Goal: Check status: Check status

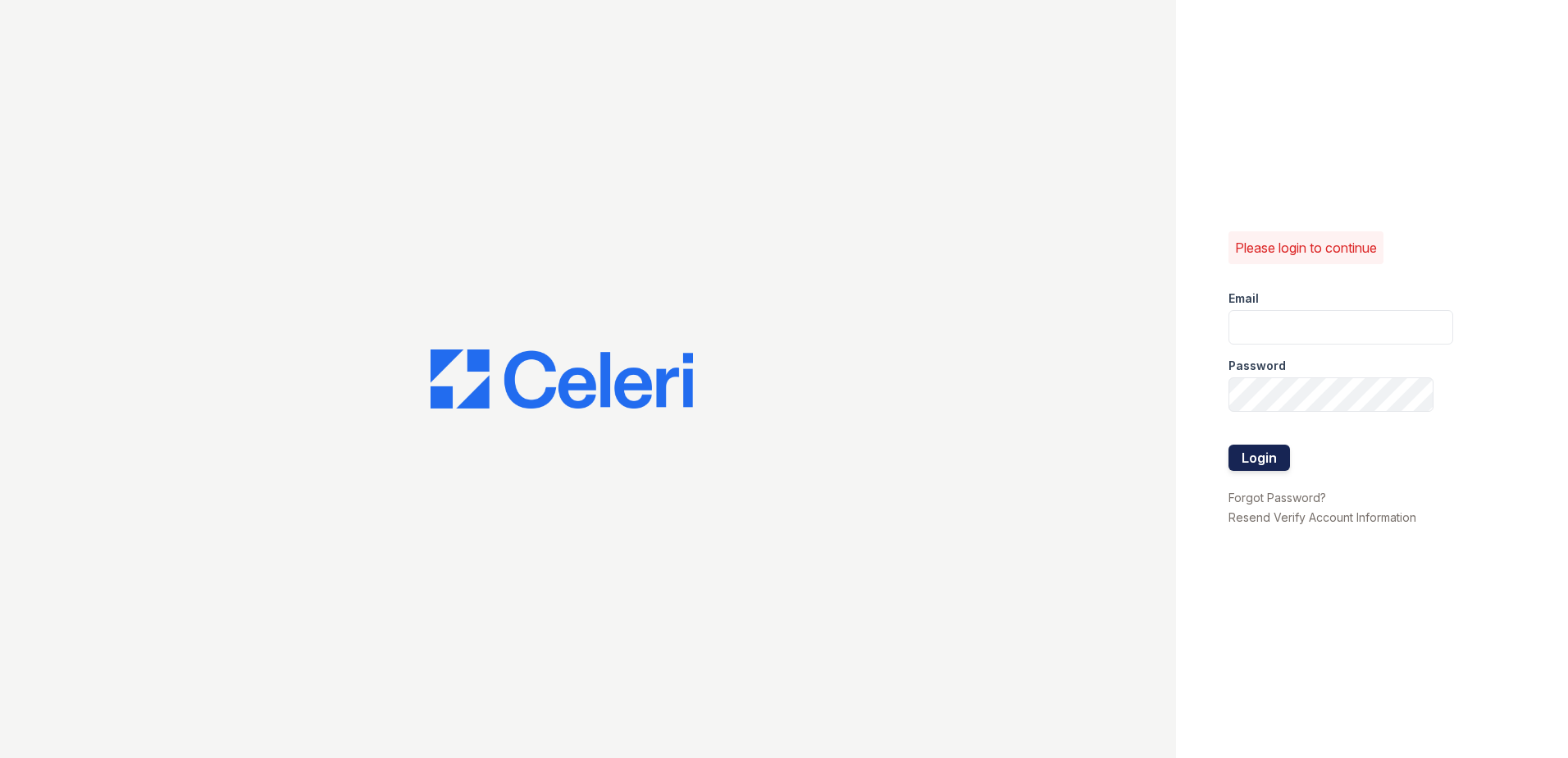
type input "renewwhitemarsh@trinity-pm.com"
click at [1250, 449] on button "Login" at bounding box center [1260, 457] width 62 height 26
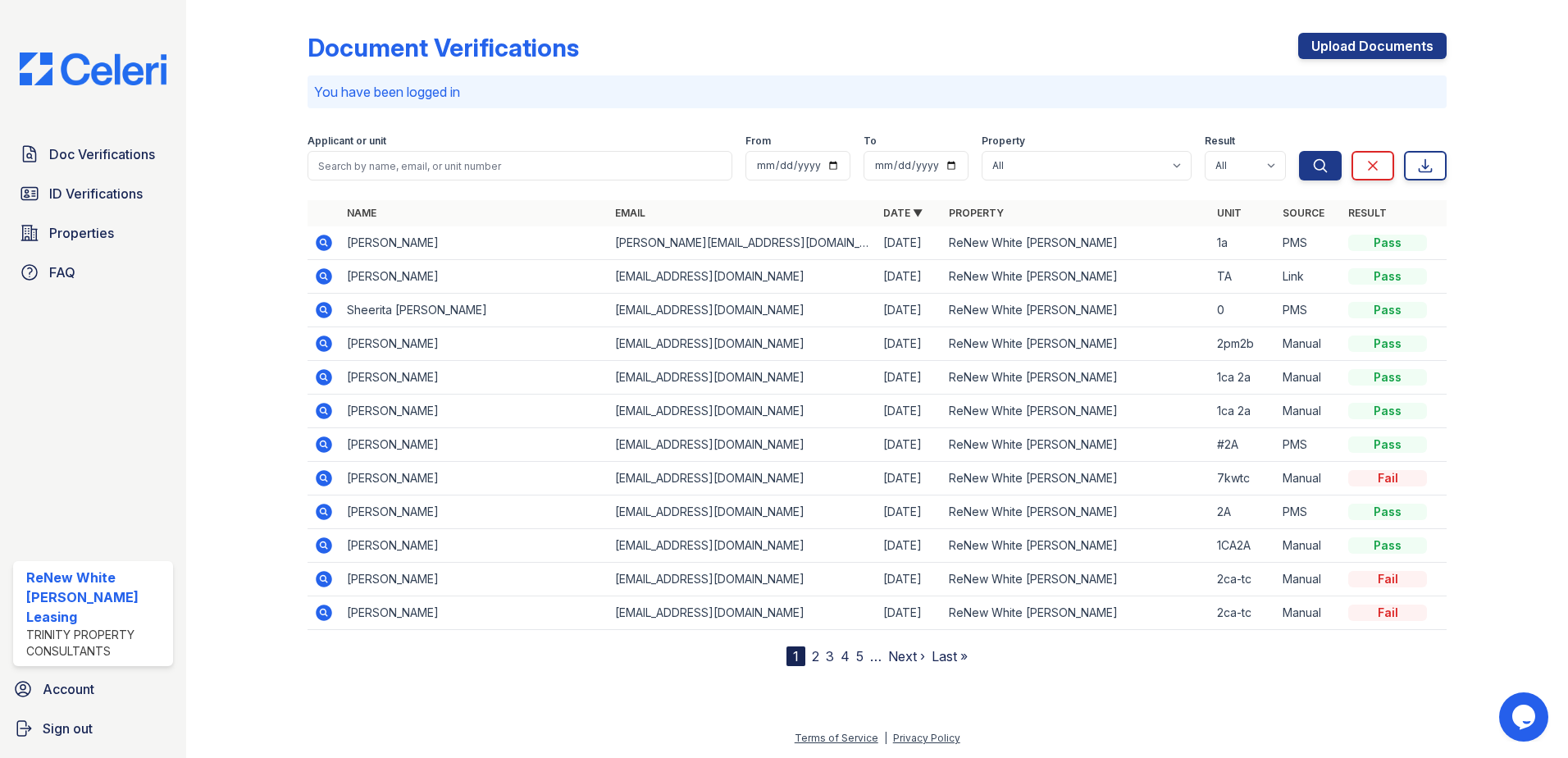
click at [319, 244] on icon at bounding box center [323, 243] width 16 height 16
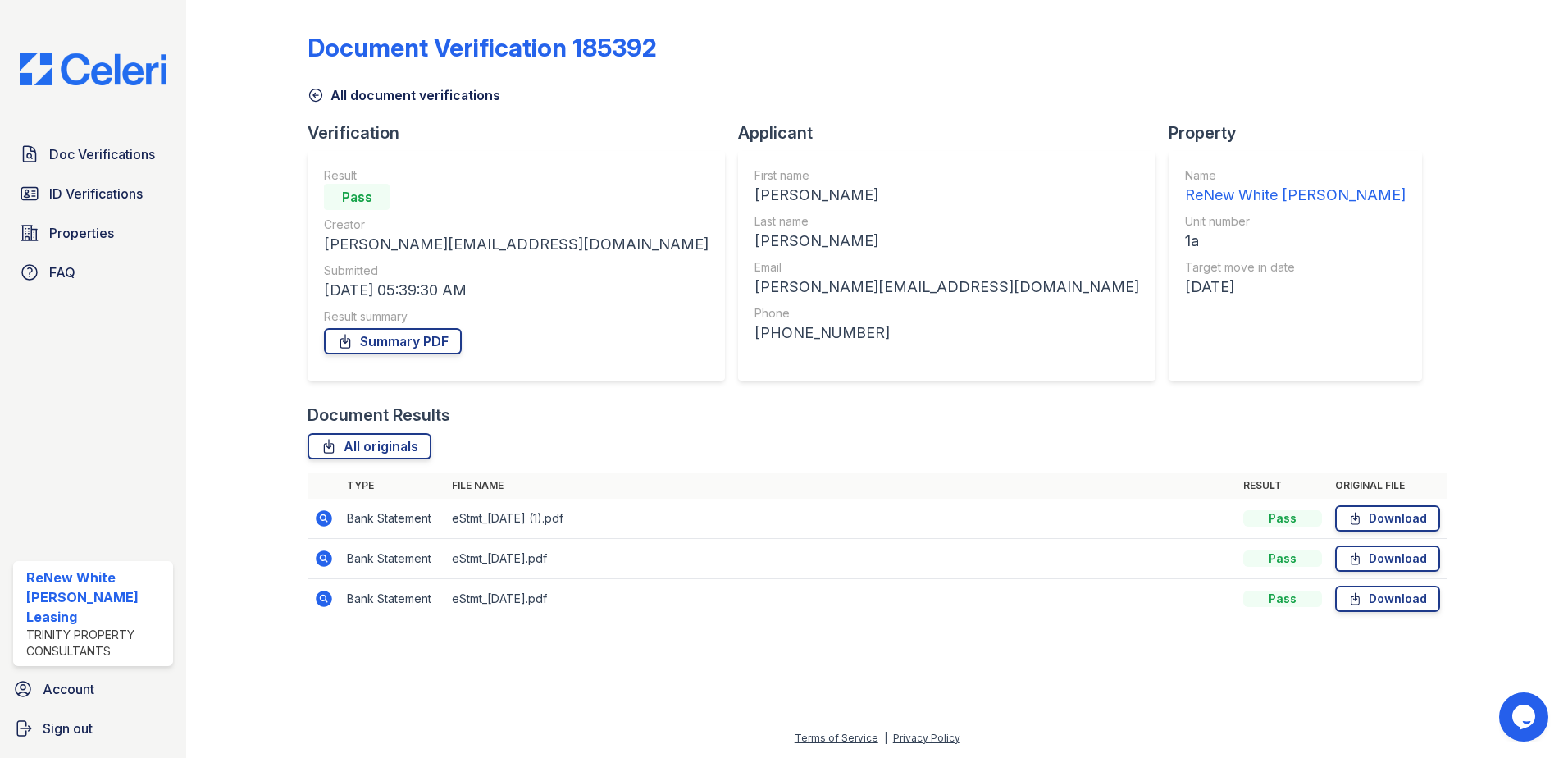
click at [321, 598] on icon at bounding box center [322, 597] width 4 height 4
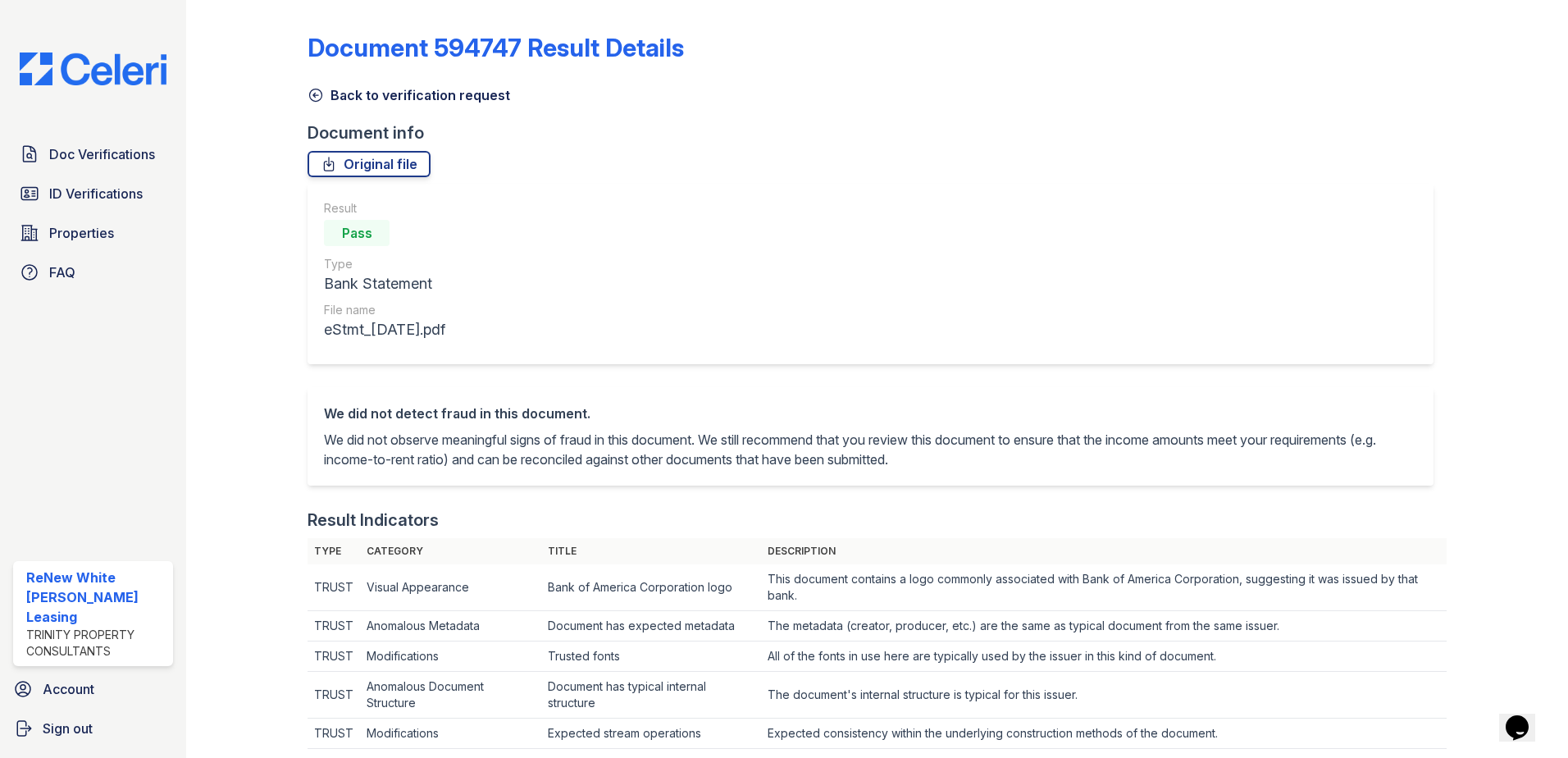
scroll to position [410, 0]
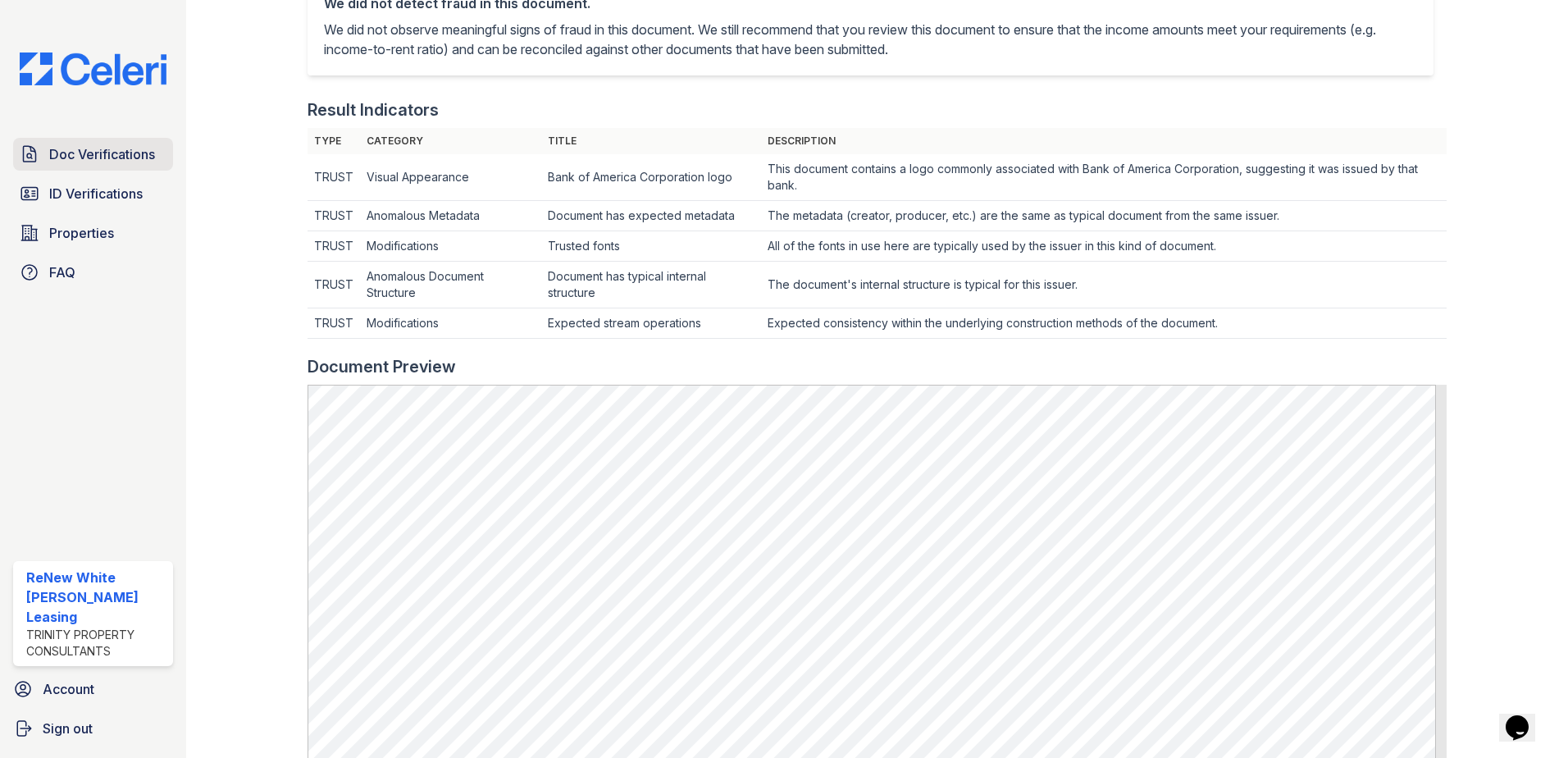
click at [121, 155] on span "Doc Verifications" at bounding box center [102, 155] width 106 height 20
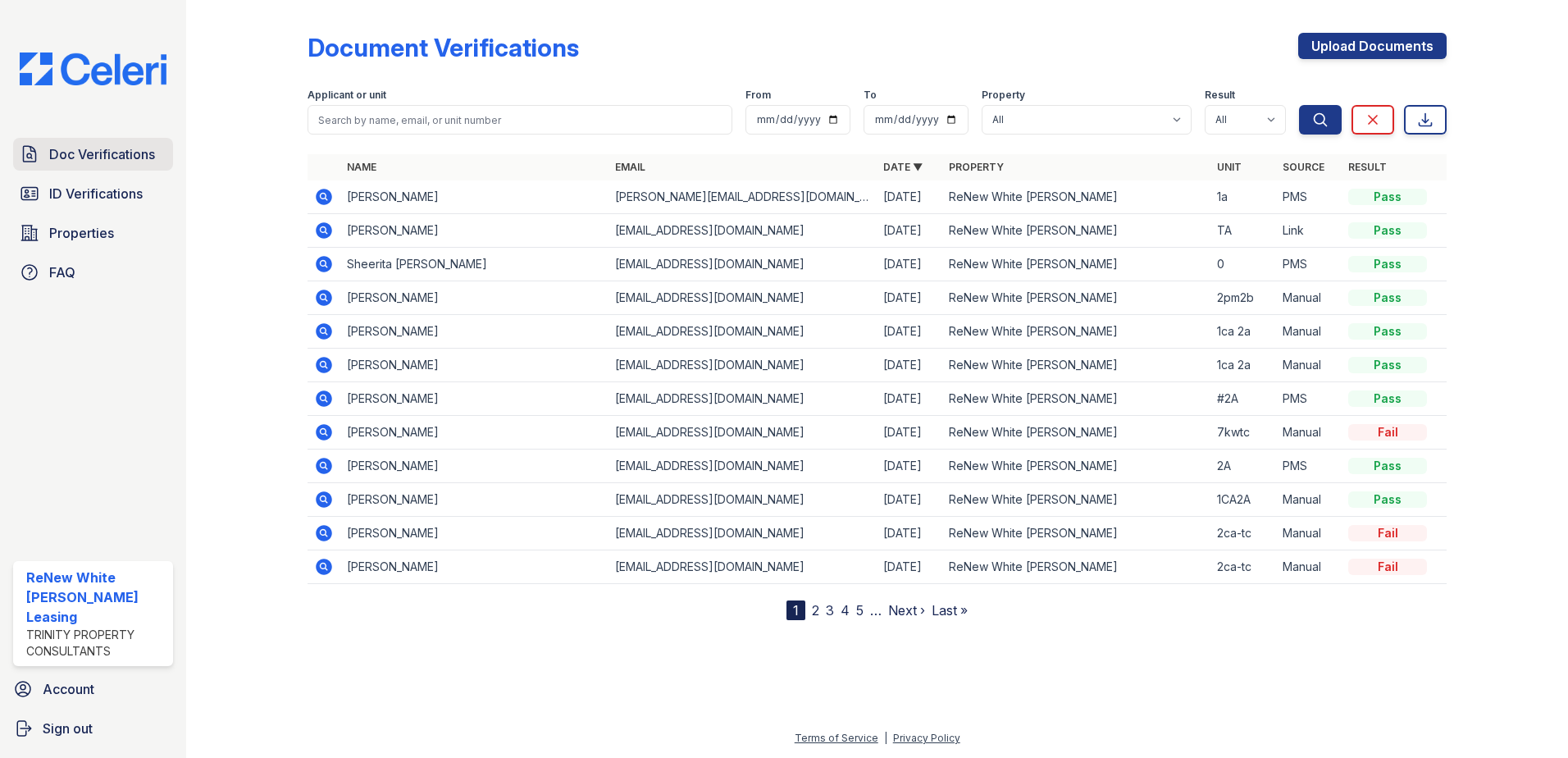
click at [104, 154] on span "Doc Verifications" at bounding box center [102, 155] width 106 height 20
click at [81, 192] on span "ID Verifications" at bounding box center [96, 194] width 94 height 20
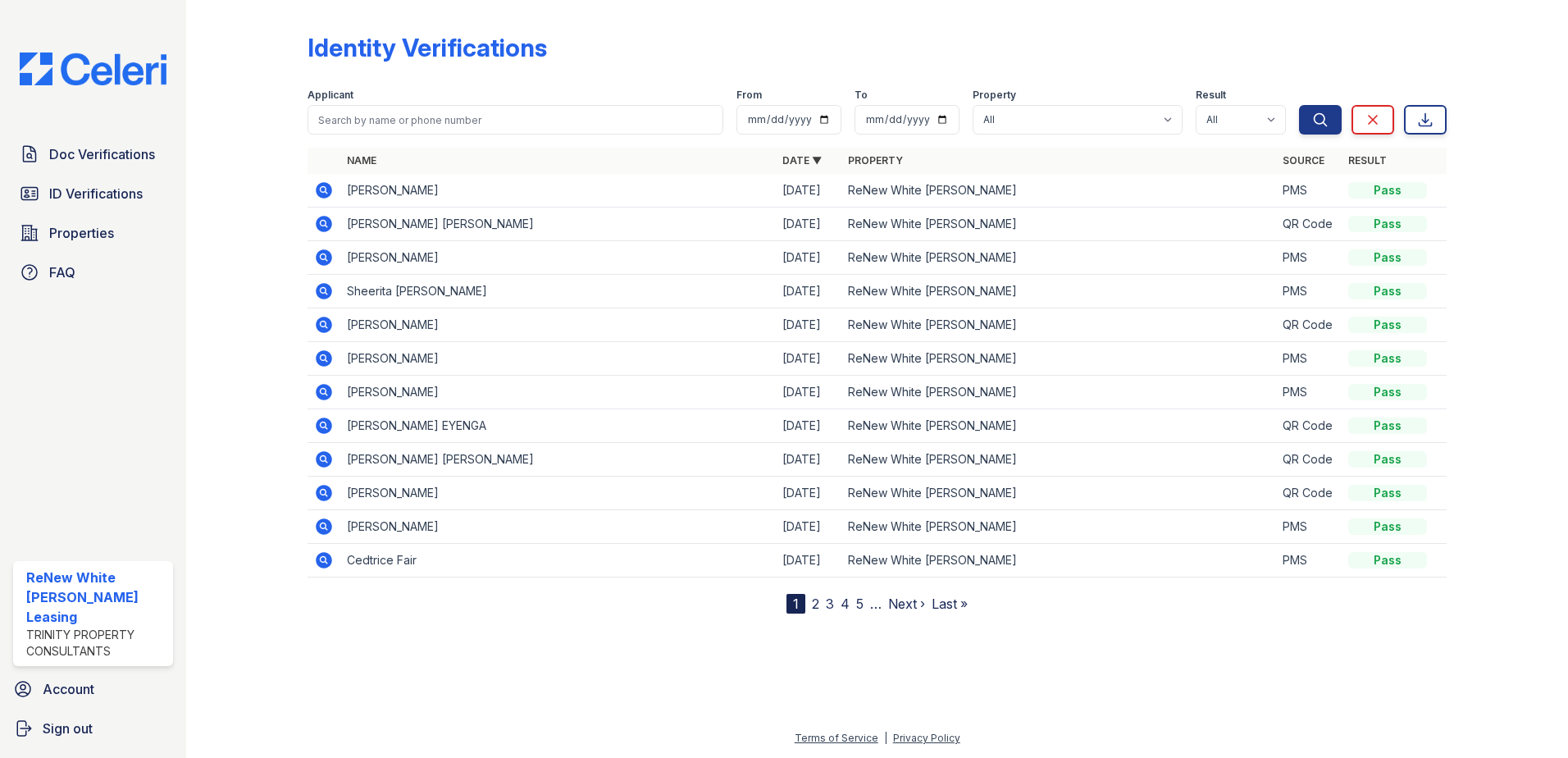
click at [325, 190] on icon at bounding box center [324, 191] width 20 height 20
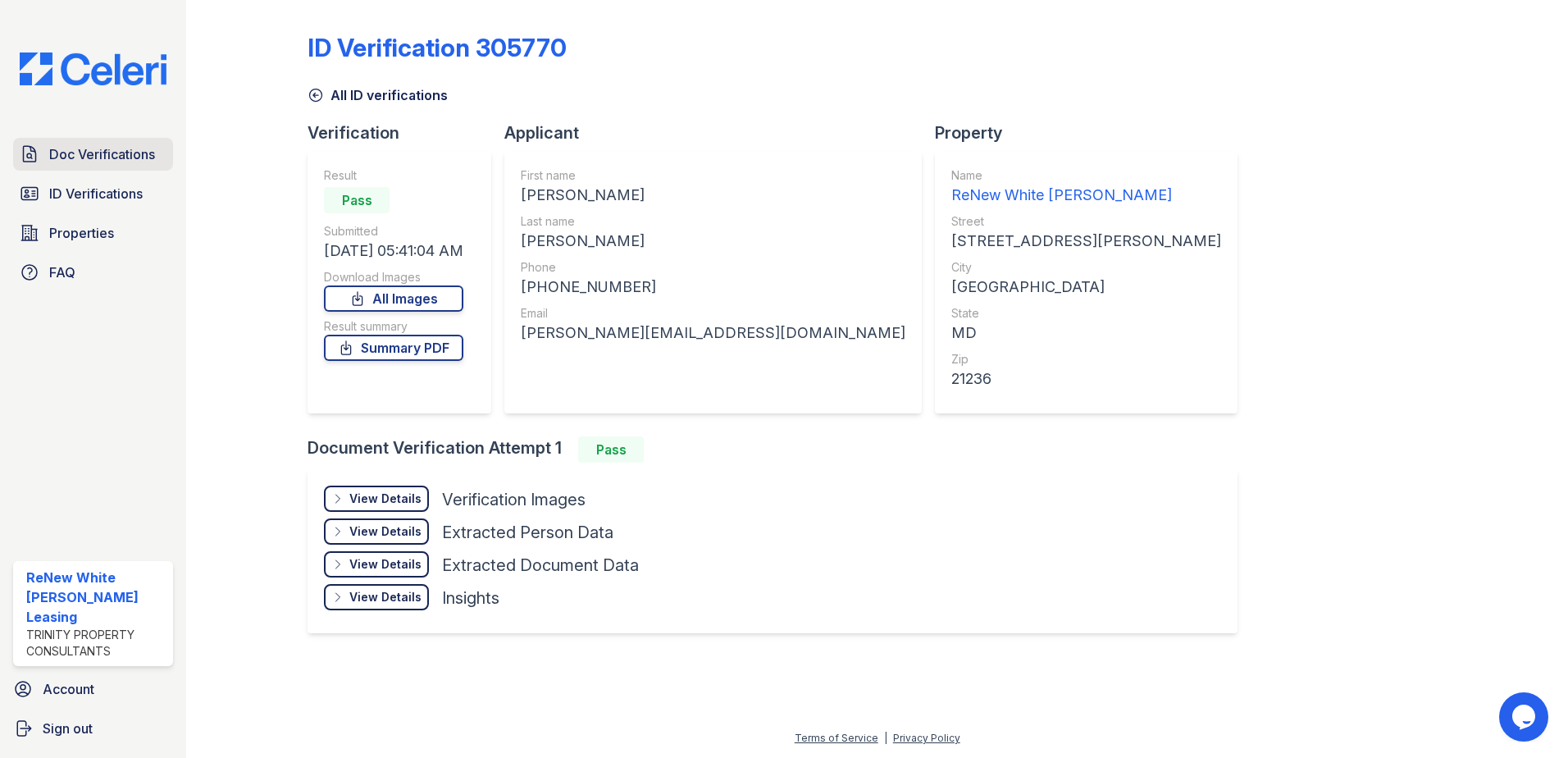
click at [115, 149] on span "Doc Verifications" at bounding box center [102, 155] width 106 height 20
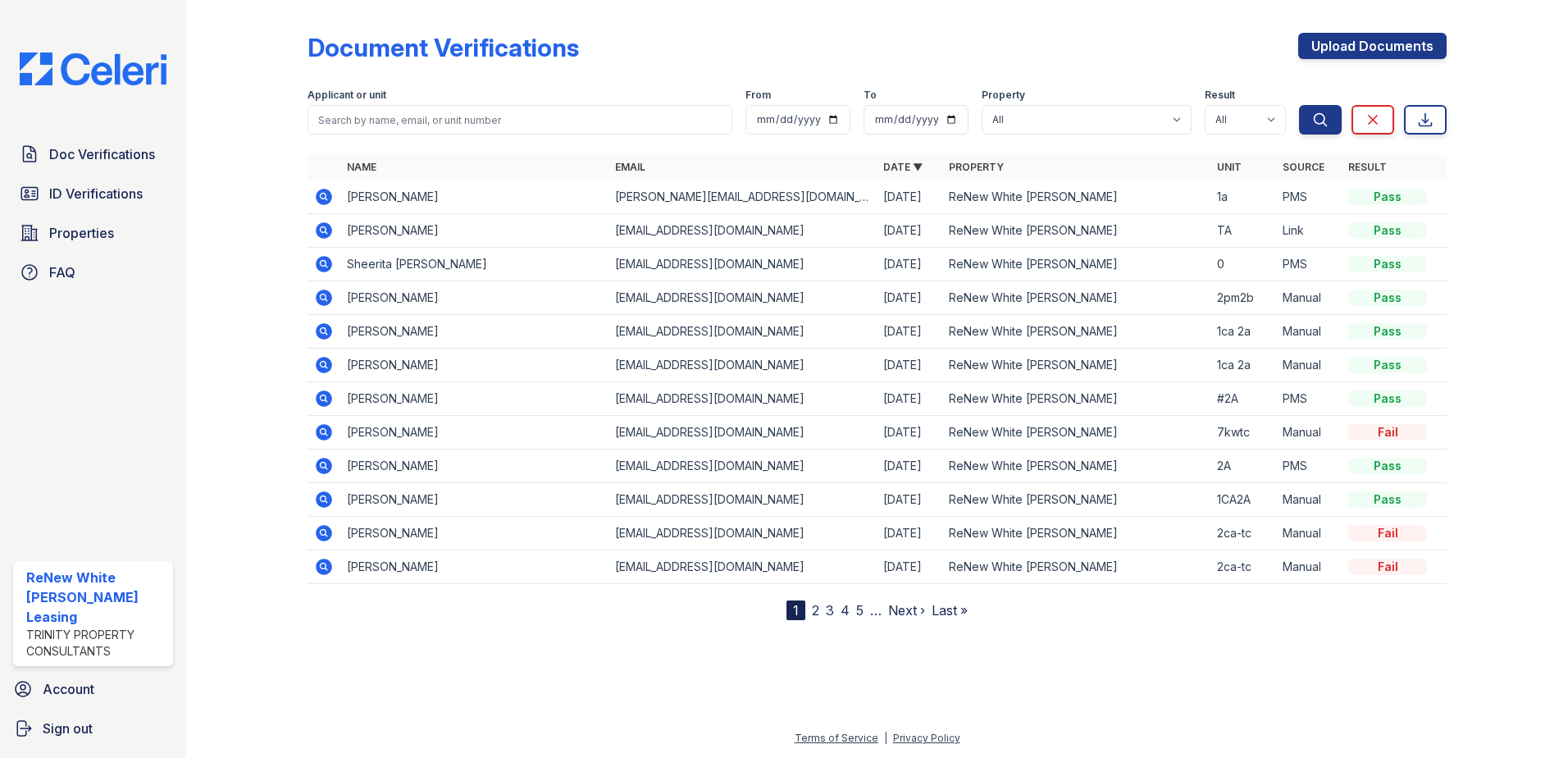
click at [328, 199] on icon at bounding box center [323, 197] width 16 height 16
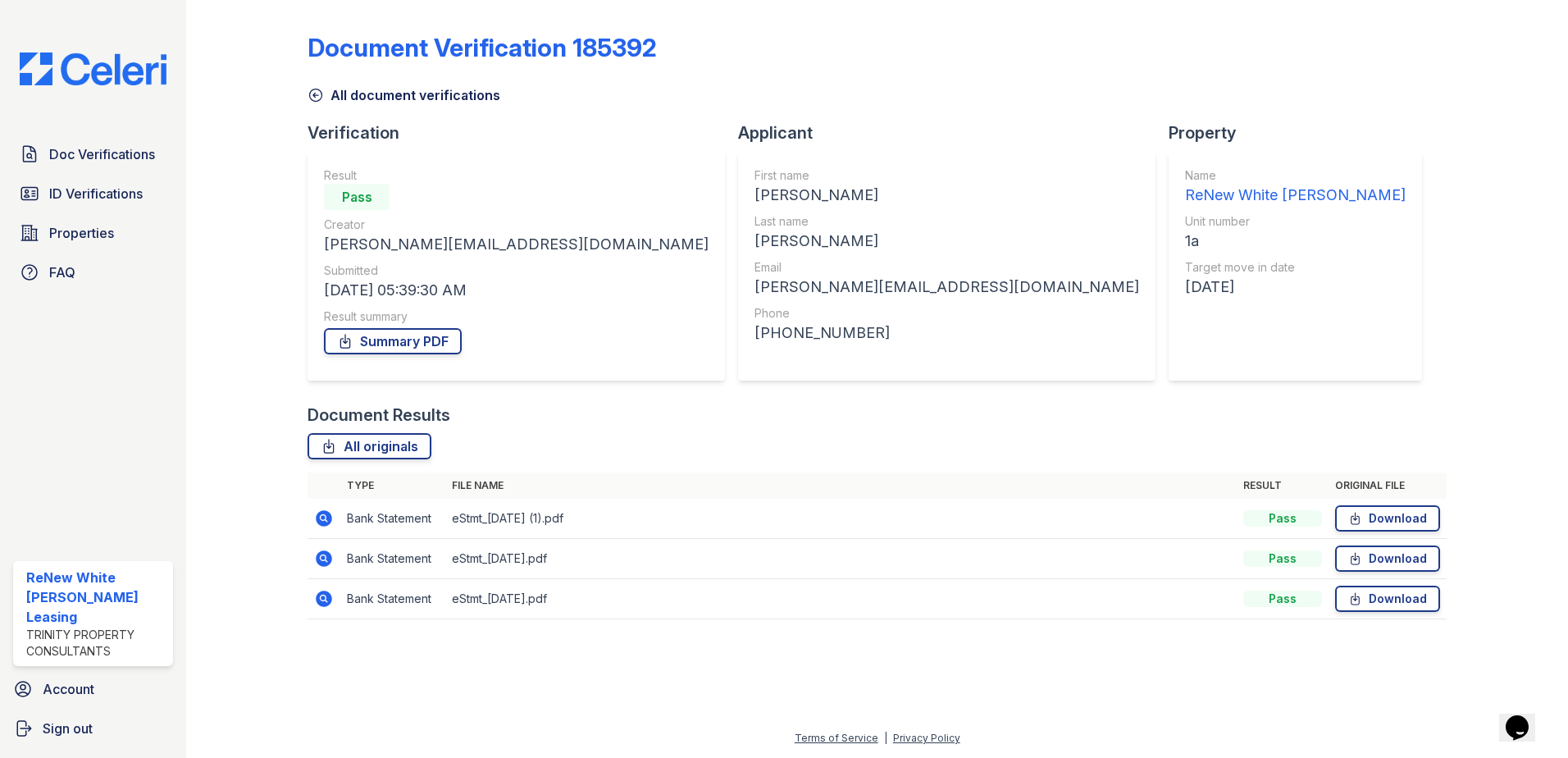
click at [328, 517] on icon at bounding box center [323, 518] width 16 height 16
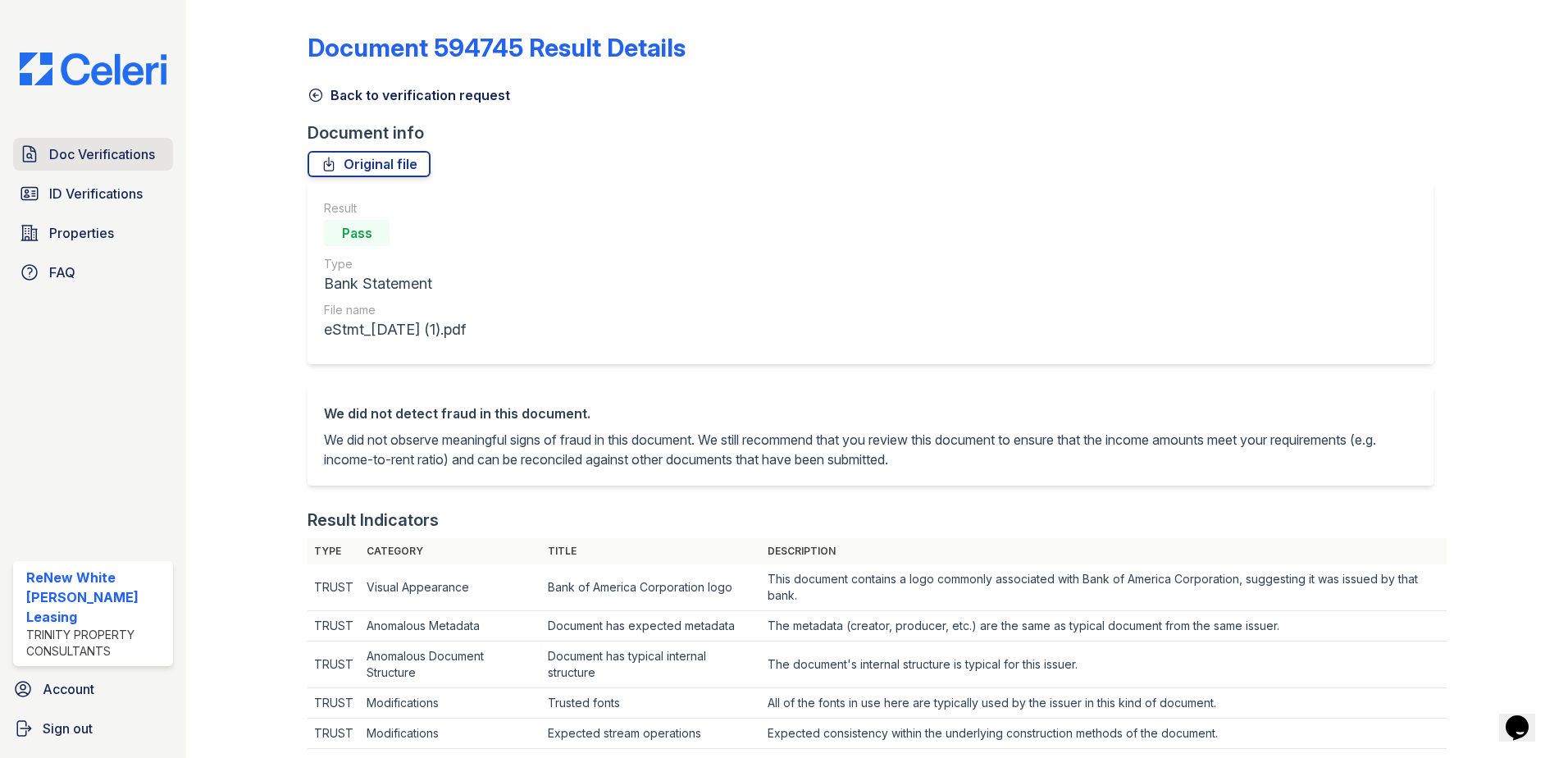
click at [143, 159] on span "Doc Verifications" at bounding box center [102, 155] width 106 height 20
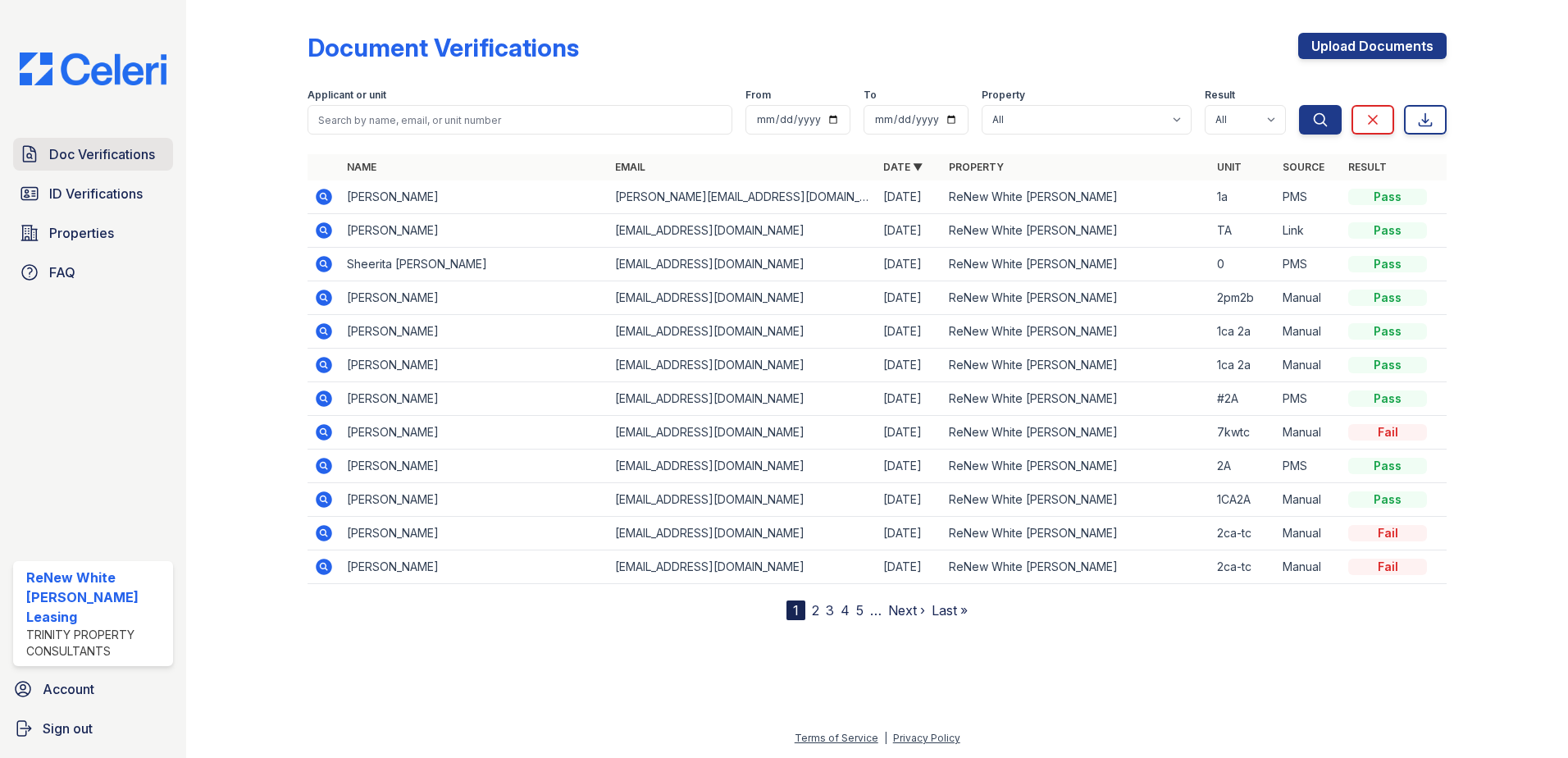
click at [143, 157] on span "Doc Verifications" at bounding box center [102, 155] width 106 height 20
click at [327, 203] on icon at bounding box center [323, 197] width 16 height 16
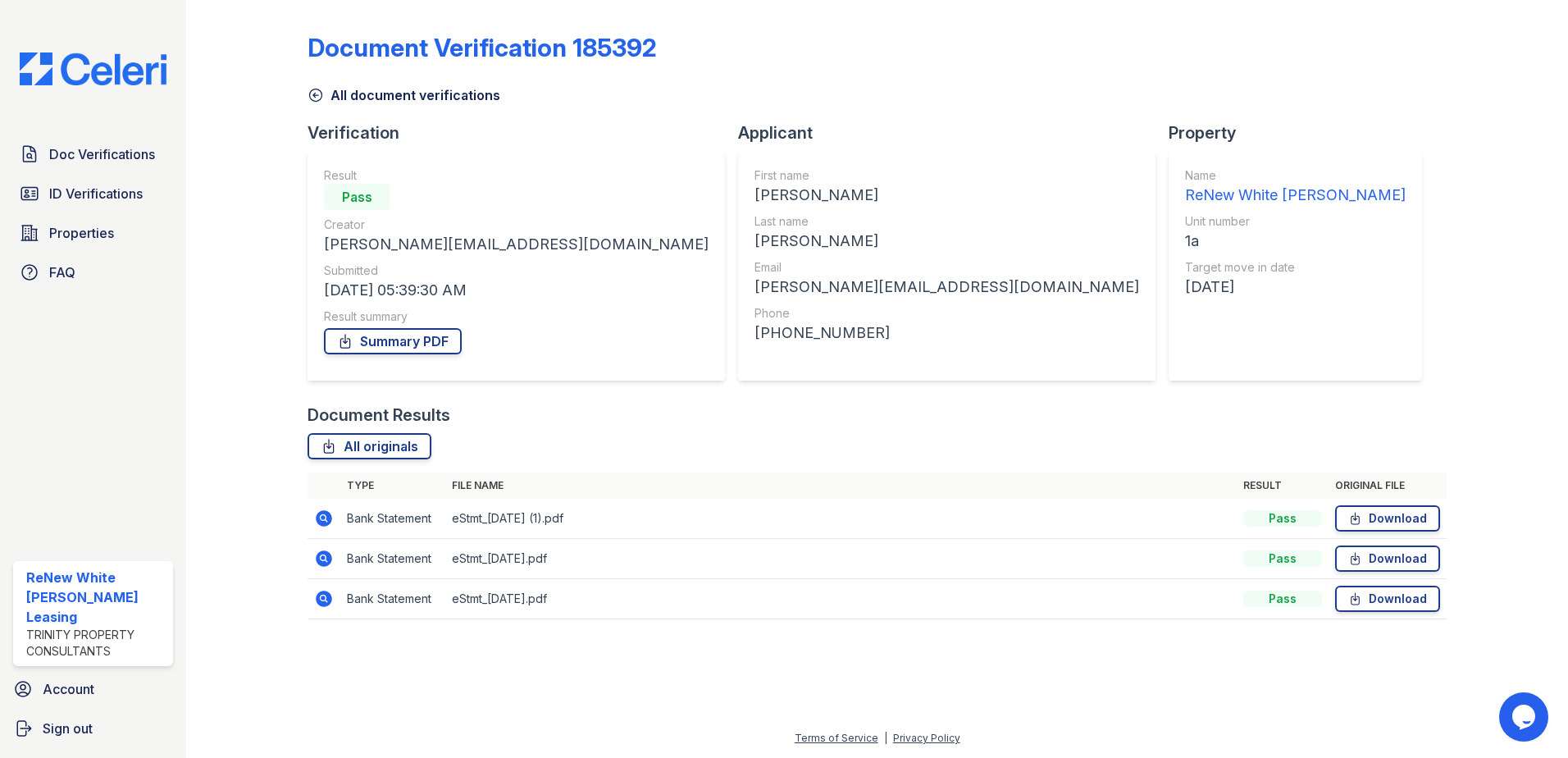
click at [329, 598] on icon at bounding box center [323, 598] width 16 height 16
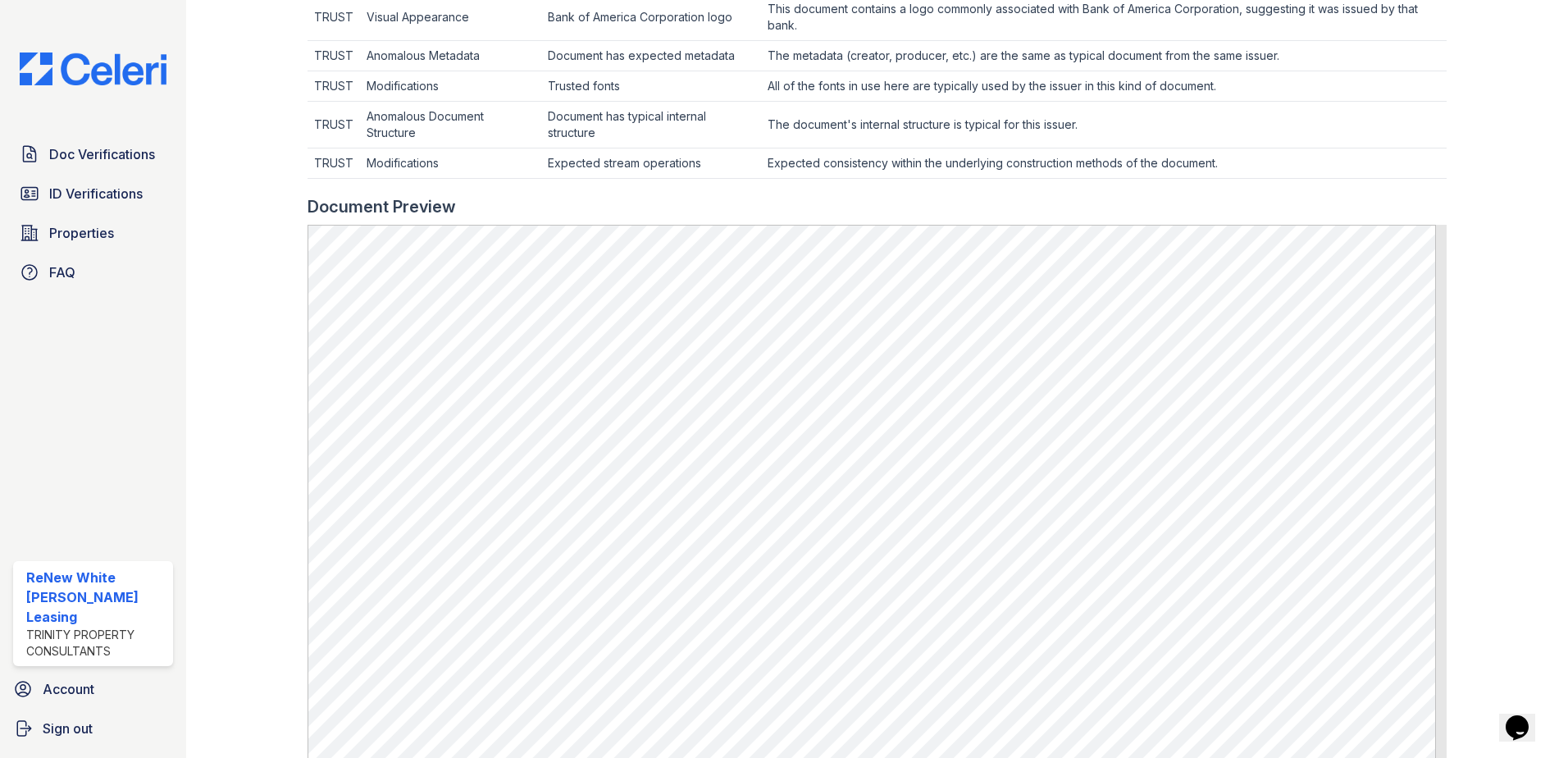
scroll to position [574, 0]
click at [140, 148] on span "Doc Verifications" at bounding box center [102, 155] width 106 height 20
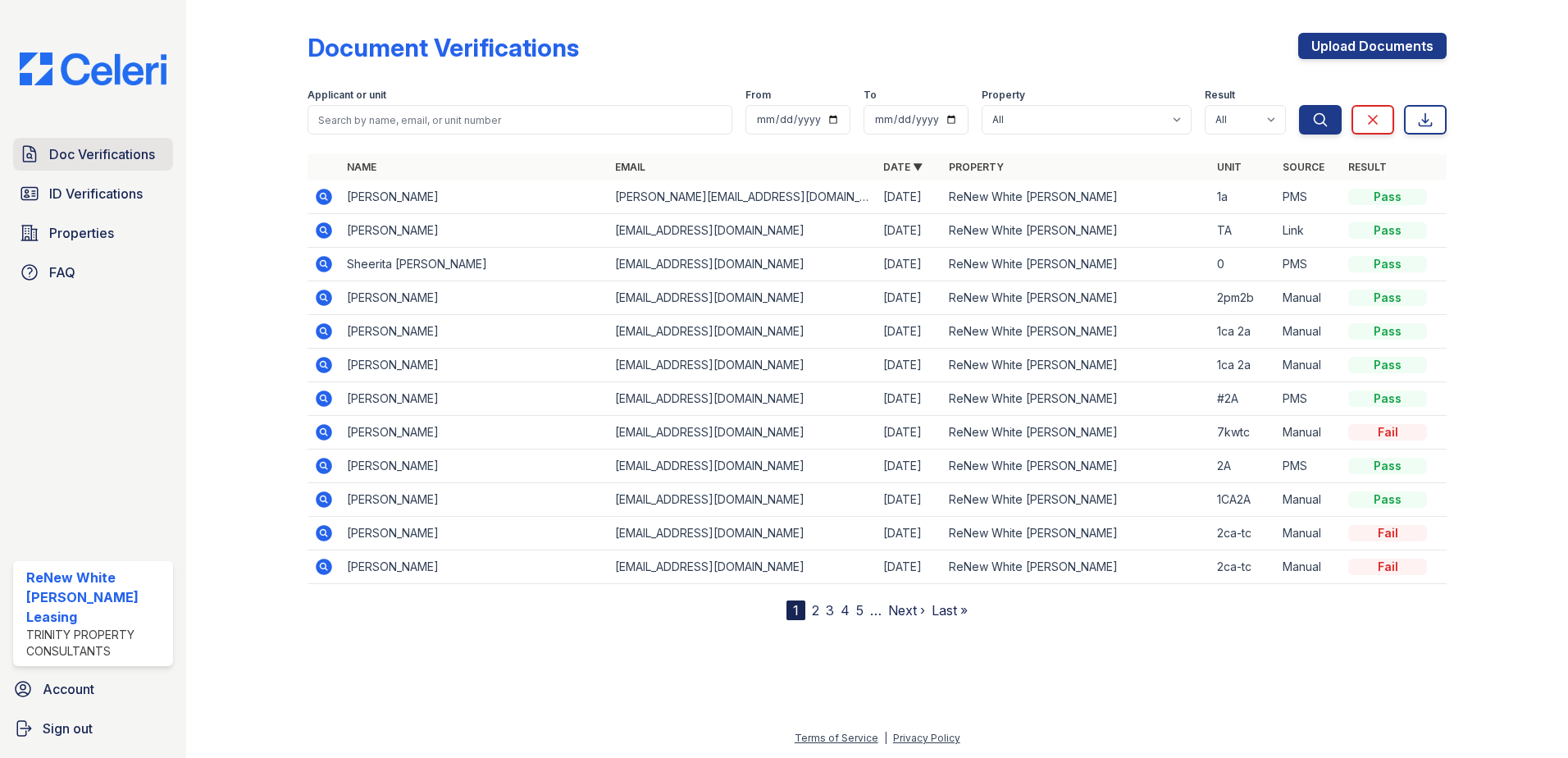
click at [91, 155] on span "Doc Verifications" at bounding box center [102, 155] width 106 height 20
click at [323, 205] on icon at bounding box center [323, 197] width 16 height 16
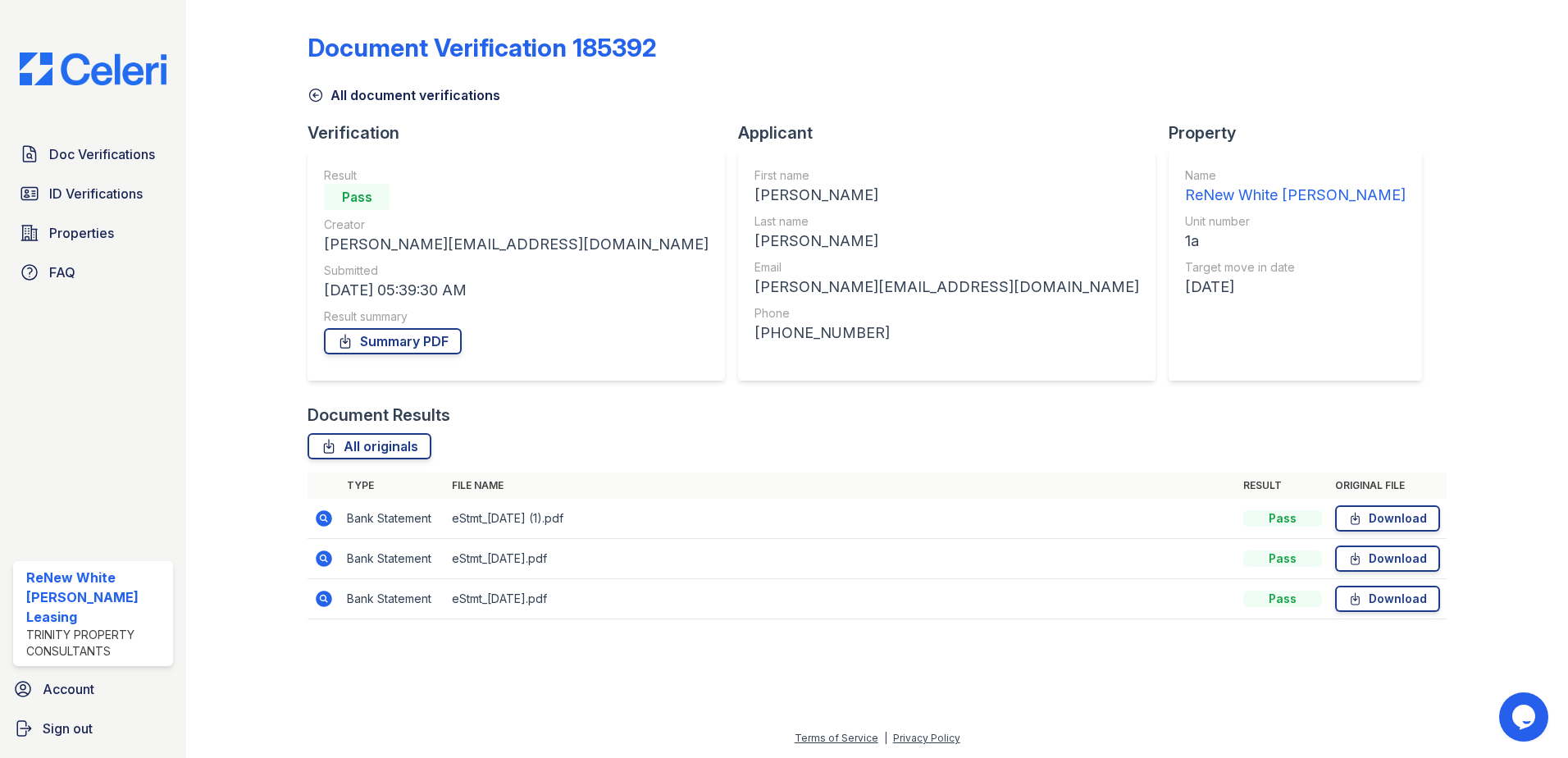
click at [320, 566] on icon at bounding box center [324, 559] width 20 height 20
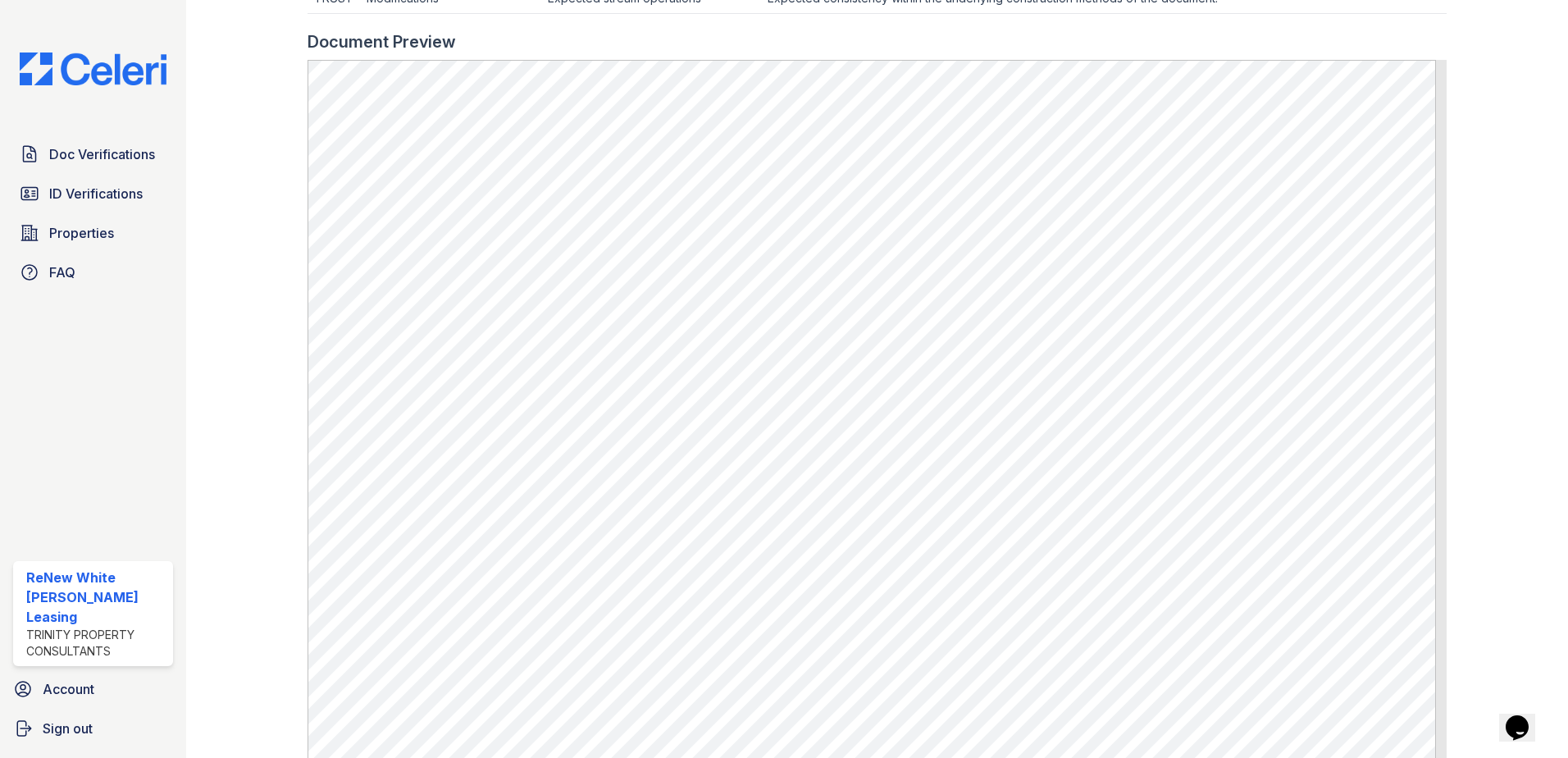
scroll to position [738, 0]
click at [111, 154] on span "Doc Verifications" at bounding box center [102, 155] width 106 height 20
